Goal: Task Accomplishment & Management: Use online tool/utility

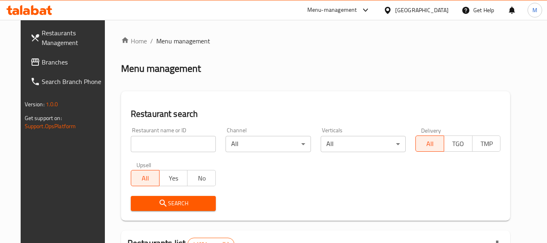
click at [45, 60] on span "Branches" at bounding box center [74, 62] width 64 height 10
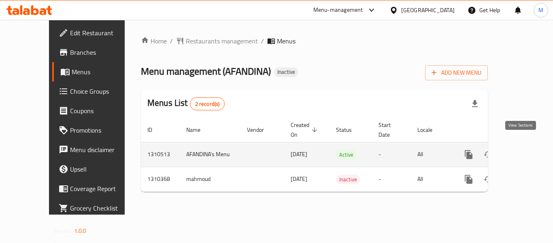
click at [522, 149] on icon "enhanced table" at bounding box center [527, 154] width 10 height 10
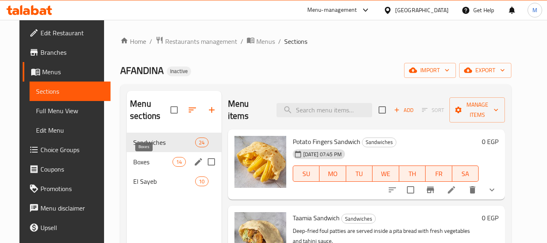
click at [158, 164] on span "Boxes" at bounding box center [152, 162] width 39 height 10
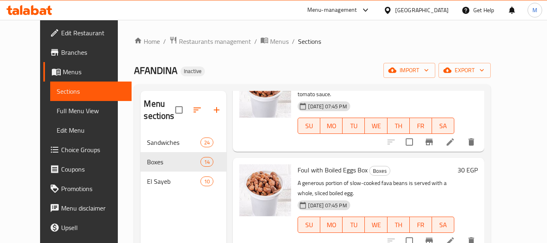
scroll to position [364, 0]
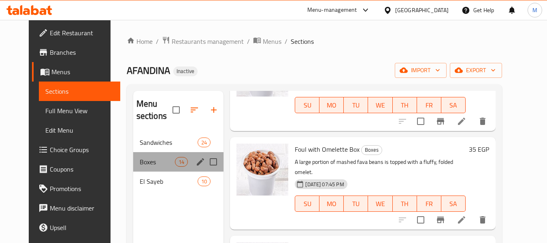
click at [141, 168] on div "Boxes 14" at bounding box center [178, 161] width 91 height 19
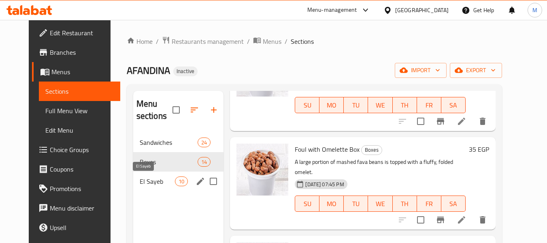
click at [140, 182] on span "El Sayeb" at bounding box center [157, 181] width 35 height 10
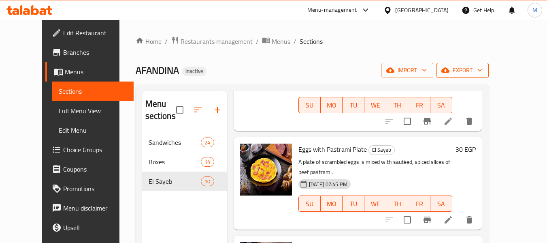
click at [449, 69] on icon "button" at bounding box center [445, 70] width 8 height 5
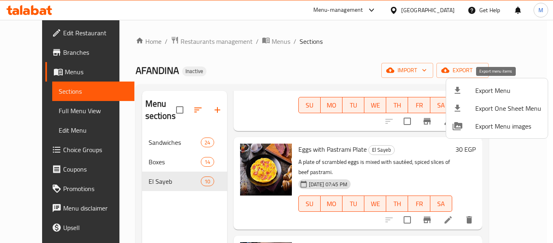
click at [486, 86] on span "Export Menu" at bounding box center [508, 90] width 66 height 10
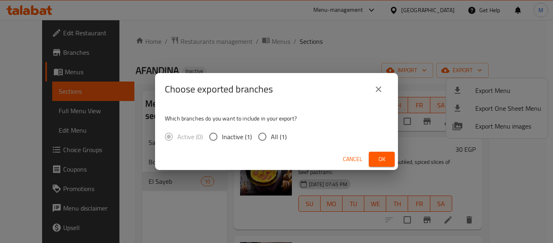
click at [274, 138] on span "All (1)" at bounding box center [279, 137] width 16 height 10
click at [271, 138] on input "All (1)" at bounding box center [262, 136] width 17 height 17
radio input "true"
click at [374, 160] on button "Ok" at bounding box center [382, 158] width 26 height 15
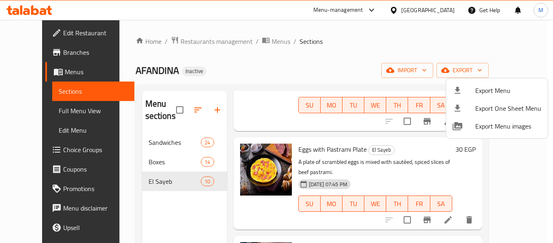
click at [181, 40] on div at bounding box center [276, 121] width 553 height 243
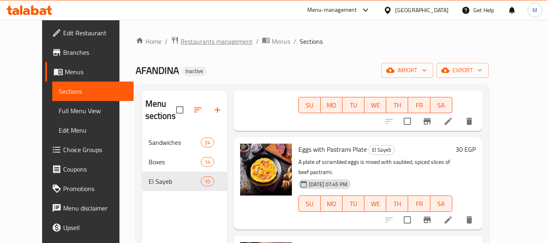
click at [181, 40] on span "Restaurants management" at bounding box center [217, 41] width 72 height 10
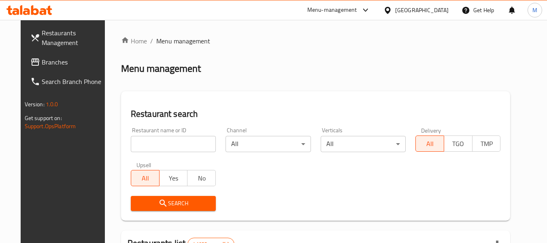
click at [169, 134] on div "Restaurant name or ID Restaurant name or ID" at bounding box center [173, 139] width 85 height 25
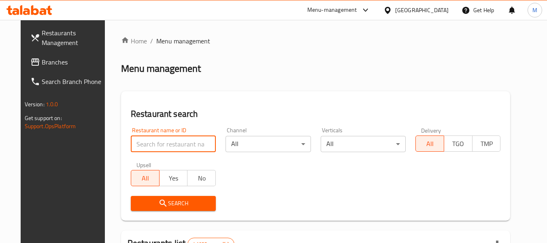
click at [165, 143] on input "search" at bounding box center [173, 144] width 85 height 16
paste input "Jailbird"
type input "Jailbird"
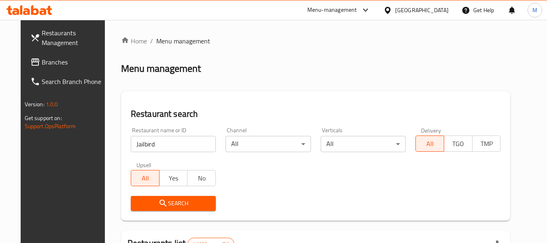
click at [172, 201] on span "Search" at bounding box center [173, 203] width 72 height 10
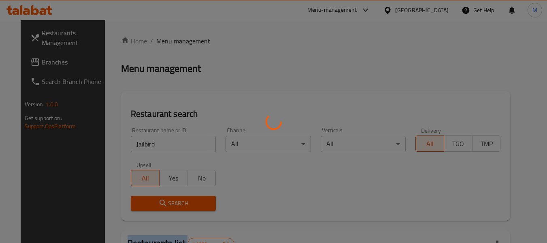
click at [172, 201] on div at bounding box center [273, 121] width 547 height 243
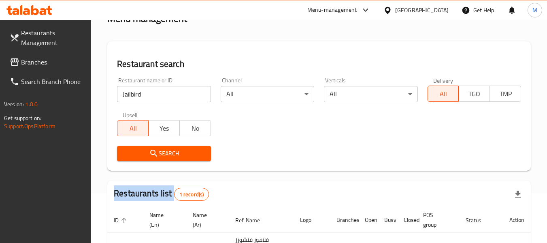
scroll to position [119, 0]
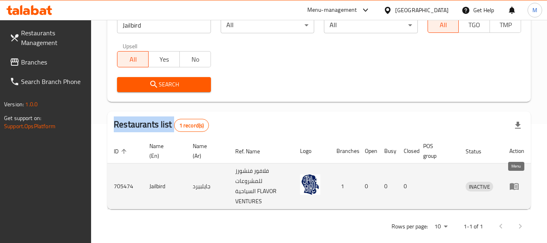
click at [511, 183] on icon "enhanced table" at bounding box center [514, 186] width 9 height 7
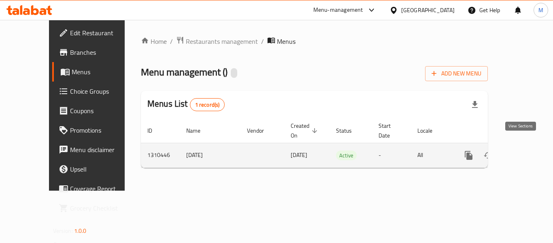
click at [522, 150] on icon "enhanced table" at bounding box center [527, 155] width 10 height 10
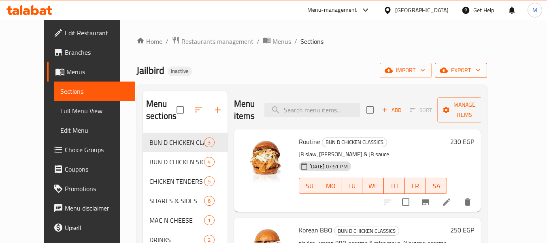
click at [481, 70] on span "export" at bounding box center [460, 70] width 39 height 10
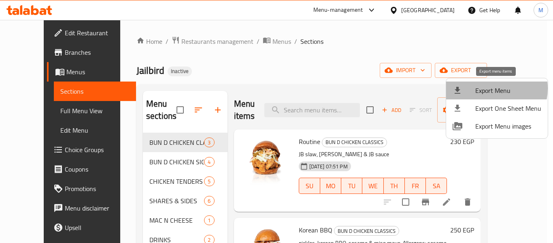
click at [489, 88] on span "Export Menu" at bounding box center [508, 90] width 66 height 10
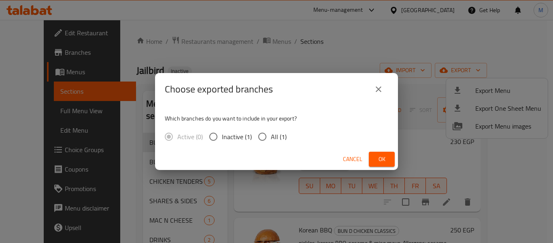
click at [279, 140] on span "All (1)" at bounding box center [279, 137] width 16 height 10
click at [271, 140] on input "All (1)" at bounding box center [262, 136] width 17 height 17
radio input "true"
click at [377, 156] on span "Ok" at bounding box center [381, 159] width 13 height 10
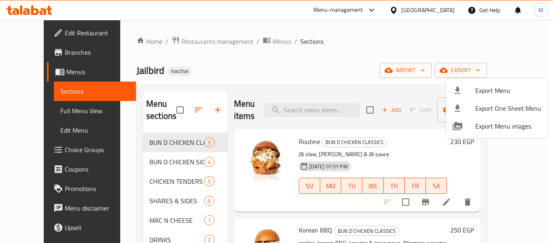
click at [209, 42] on div at bounding box center [276, 121] width 553 height 243
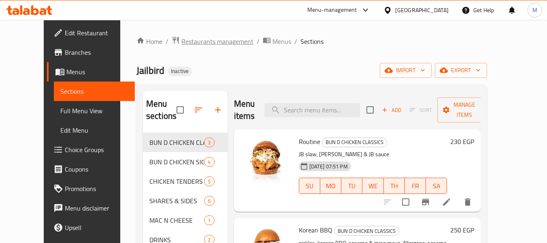
click at [208, 42] on span "Restaurants management" at bounding box center [217, 41] width 72 height 10
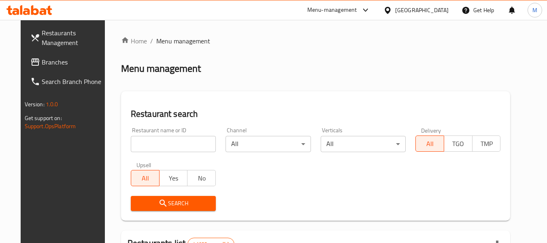
click at [434, 10] on div "[GEOGRAPHIC_DATA]" at bounding box center [421, 10] width 53 height 9
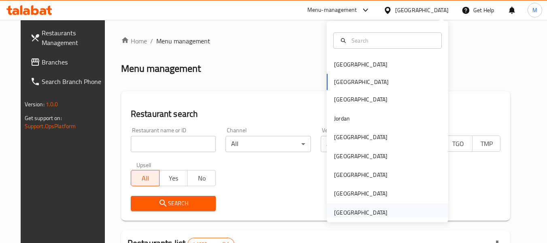
click at [363, 211] on div "[GEOGRAPHIC_DATA]" at bounding box center [360, 212] width 53 height 9
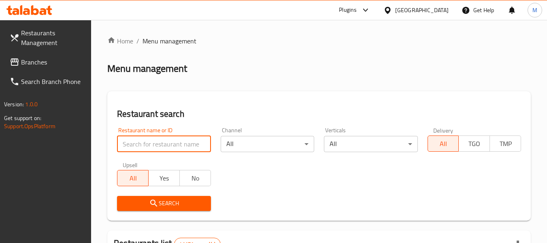
click at [181, 147] on input "search" at bounding box center [164, 144] width 94 height 16
paste input "OMANI GRILL HOUSE RESTAUR"
type input "OMANI GRILL HOUSE RESTAUR"
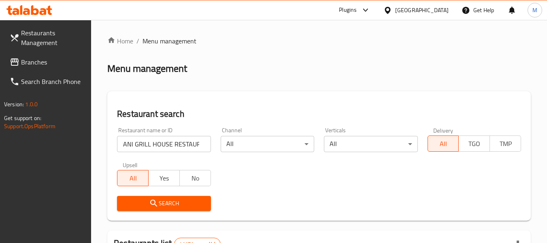
scroll to position [0, 0]
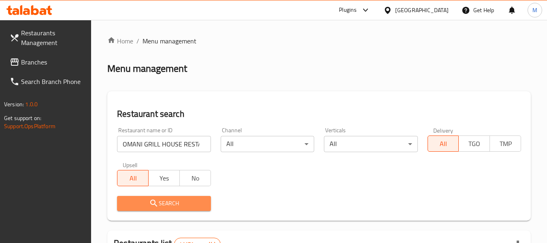
click at [182, 200] on span "Search" at bounding box center [163, 203] width 81 height 10
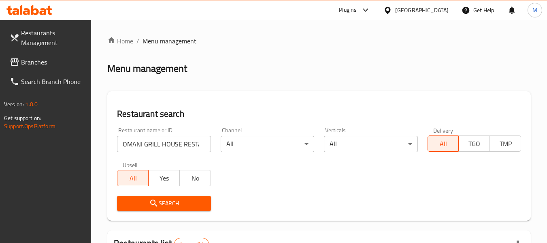
click at [336, 92] on div "Restaurant search Restaurant name or ID OMANI GRILL HOUSE RESTAUR Restaurant na…" at bounding box center [318, 155] width 423 height 129
click at [168, 202] on span "Search" at bounding box center [163, 203] width 81 height 10
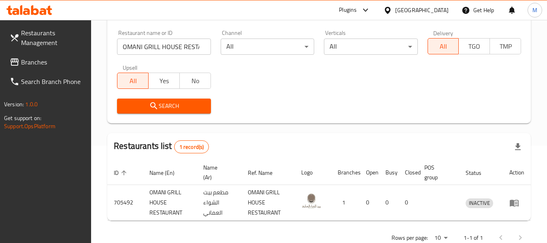
scroll to position [119, 0]
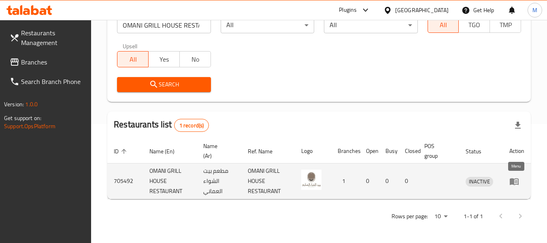
click at [513, 180] on icon "enhanced table" at bounding box center [514, 181] width 9 height 7
